Goal: Task Accomplishment & Management: Use online tool/utility

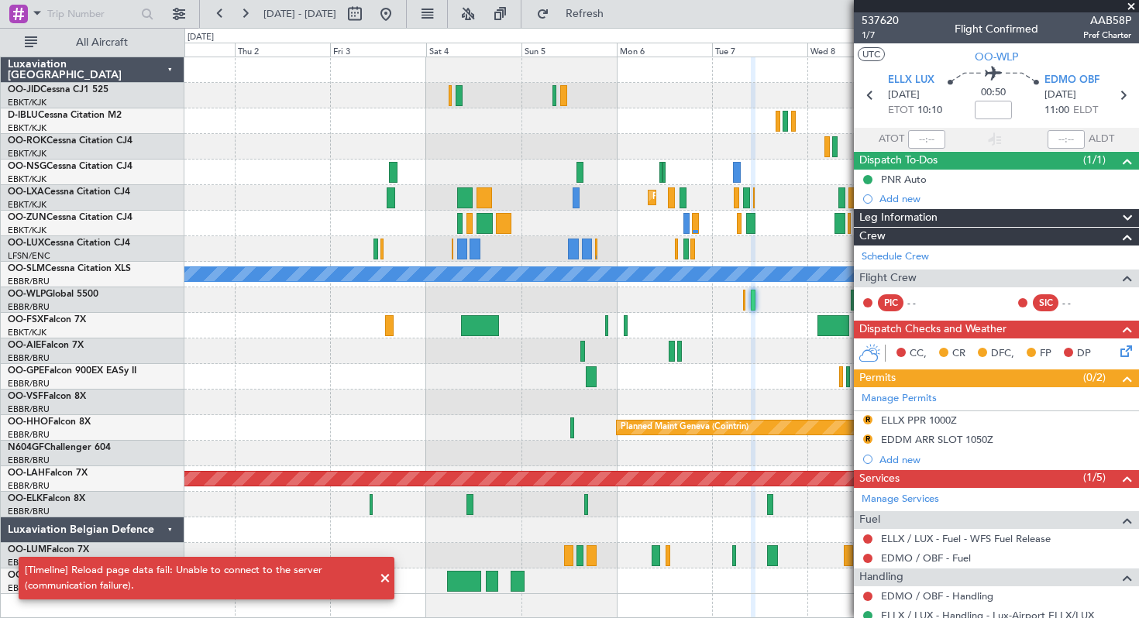
click at [1129, 4] on span at bounding box center [1131, 7] width 15 height 14
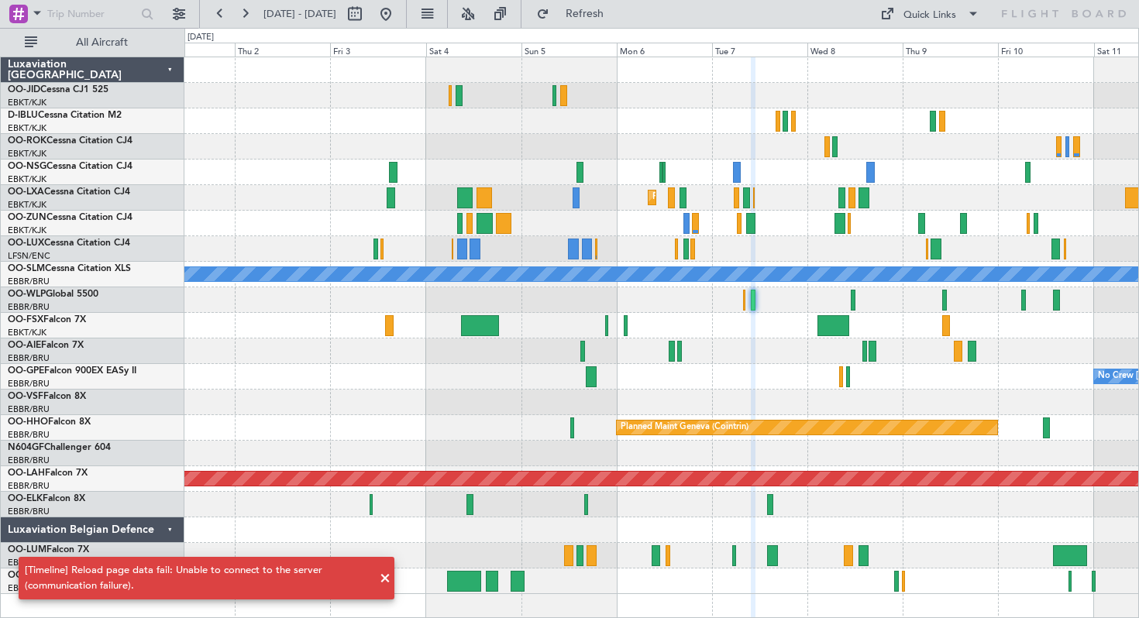
type input "0"
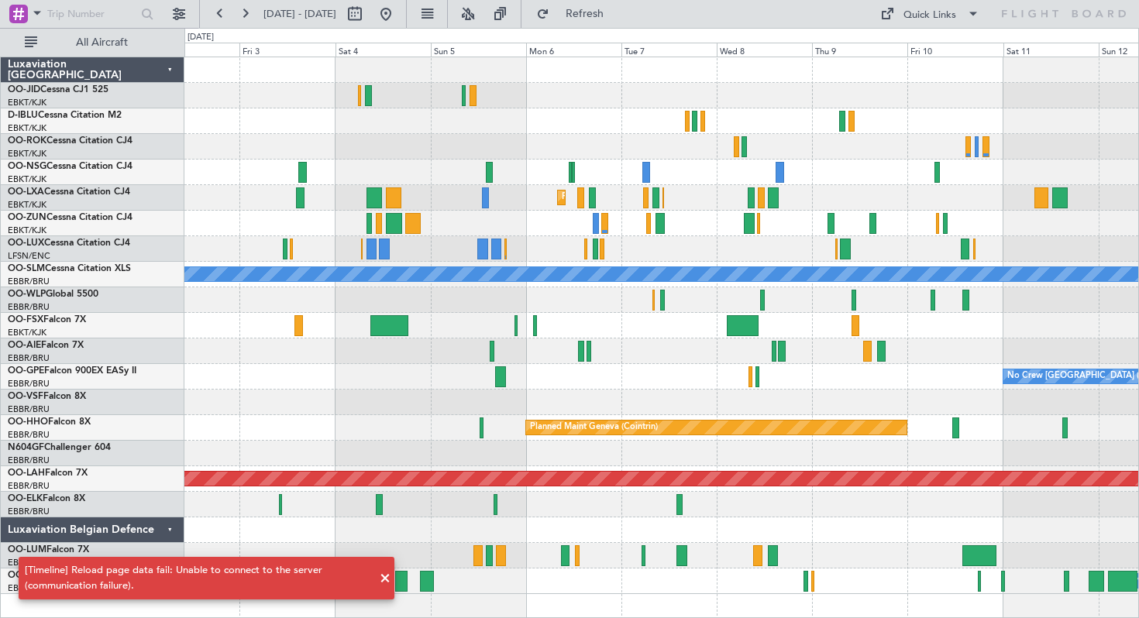
click at [740, 237] on div at bounding box center [661, 249] width 954 height 26
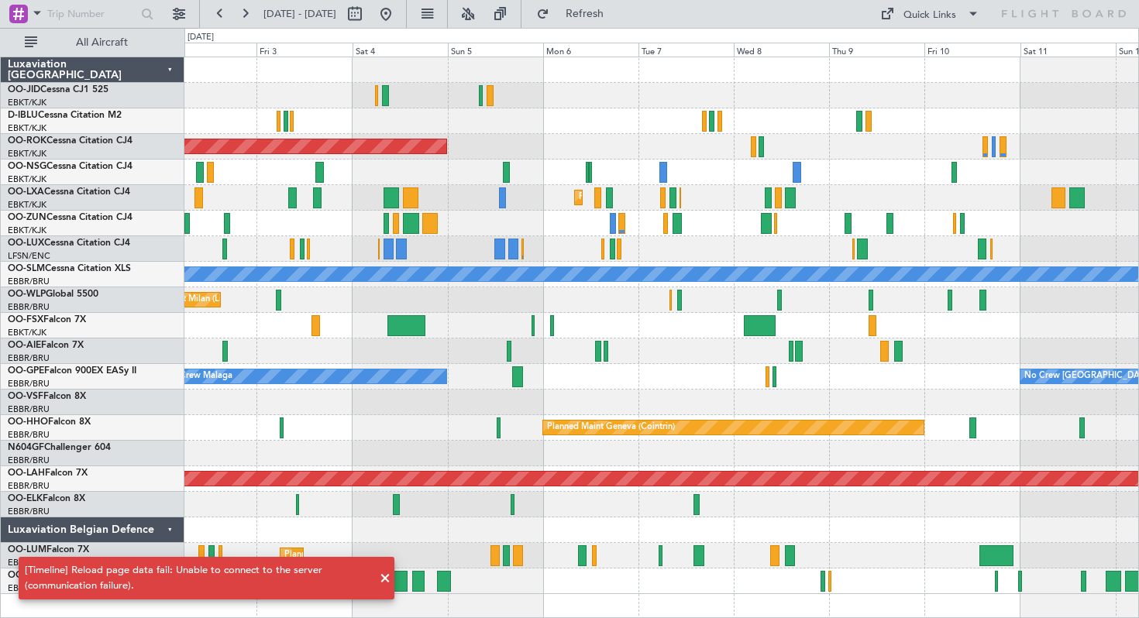
click at [541, 205] on div "Planned Maint Kortrijk-[GEOGRAPHIC_DATA]" at bounding box center [661, 198] width 954 height 26
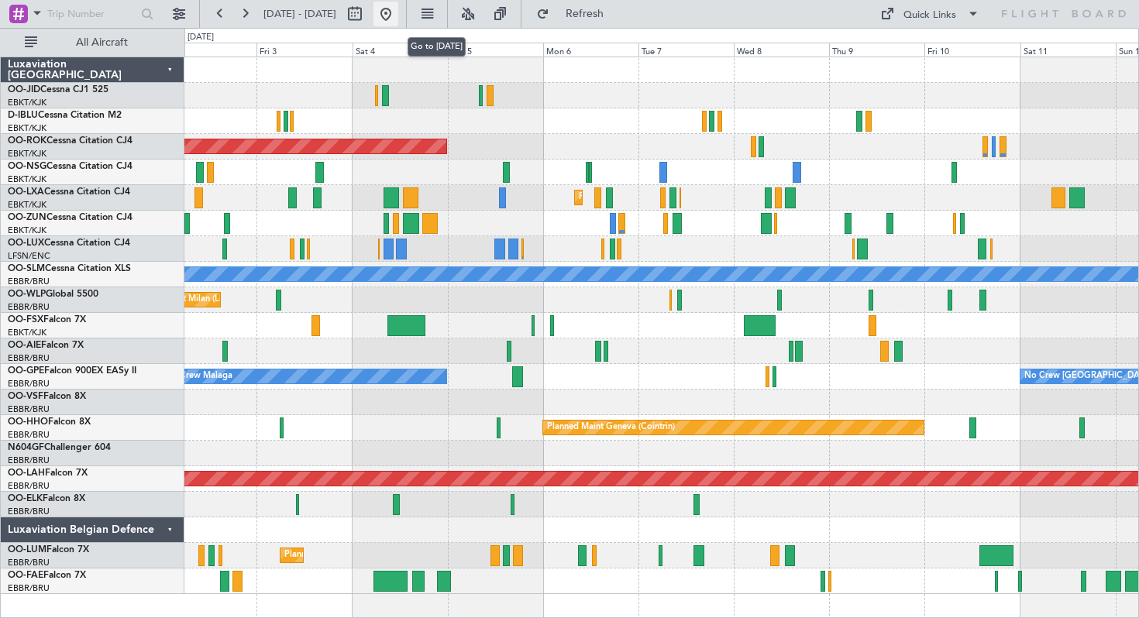
click at [398, 12] on button at bounding box center [385, 14] width 25 height 25
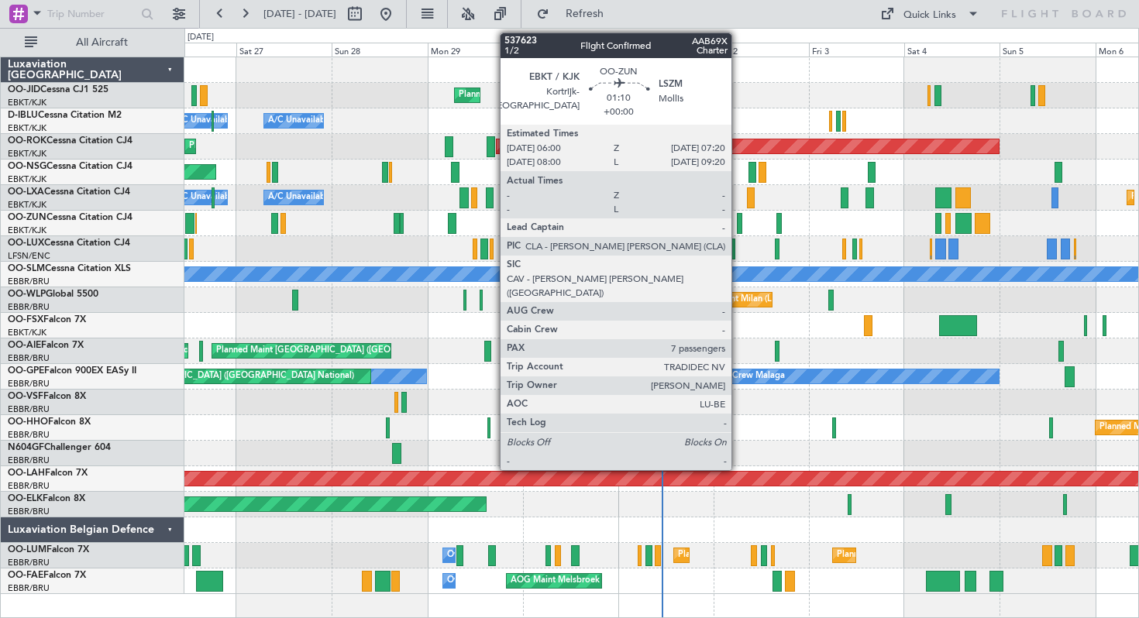
click at [738, 221] on div at bounding box center [739, 223] width 5 height 21
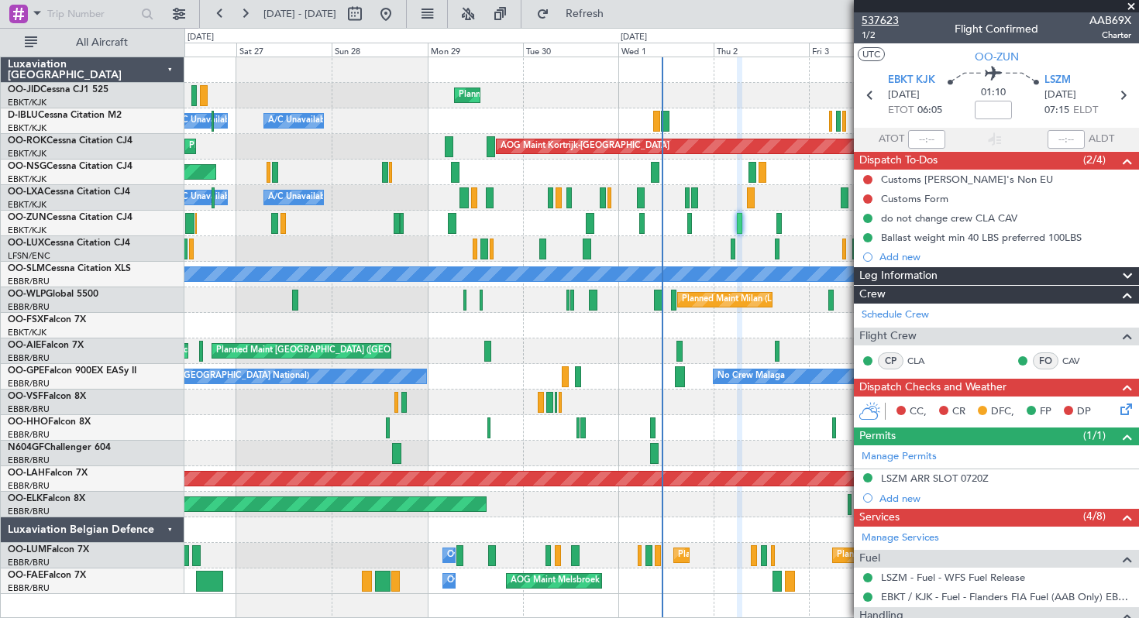
click at [881, 19] on span "537623" at bounding box center [880, 20] width 37 height 16
click at [245, 15] on button at bounding box center [244, 14] width 25 height 25
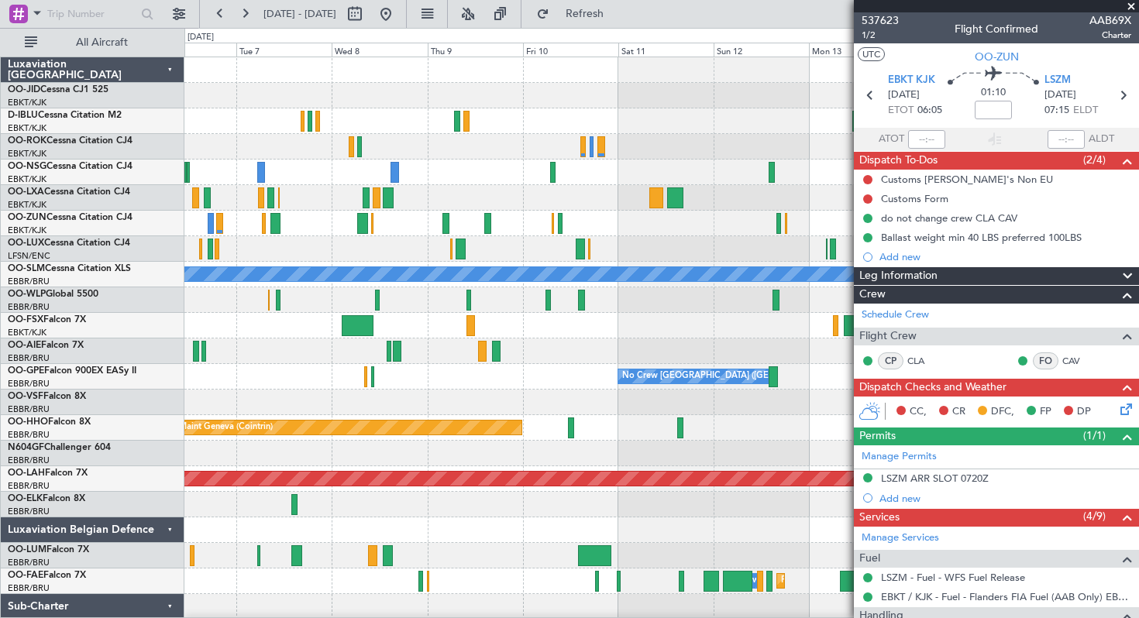
click at [1132, 7] on span at bounding box center [1131, 7] width 15 height 14
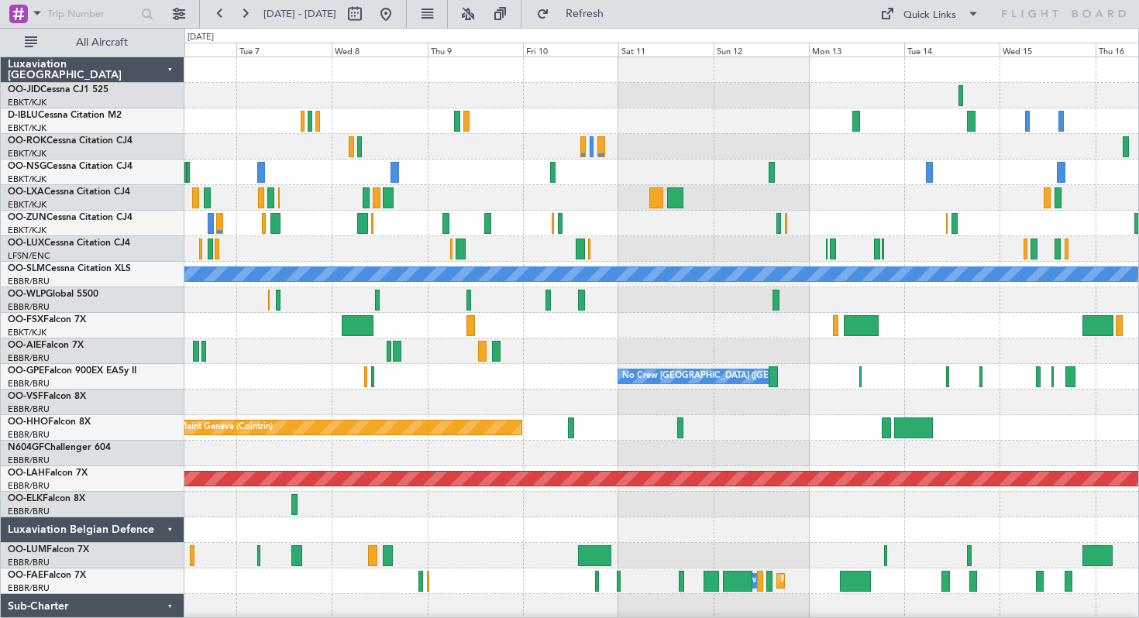
type input "0"
